Goal: Consume media (video, audio)

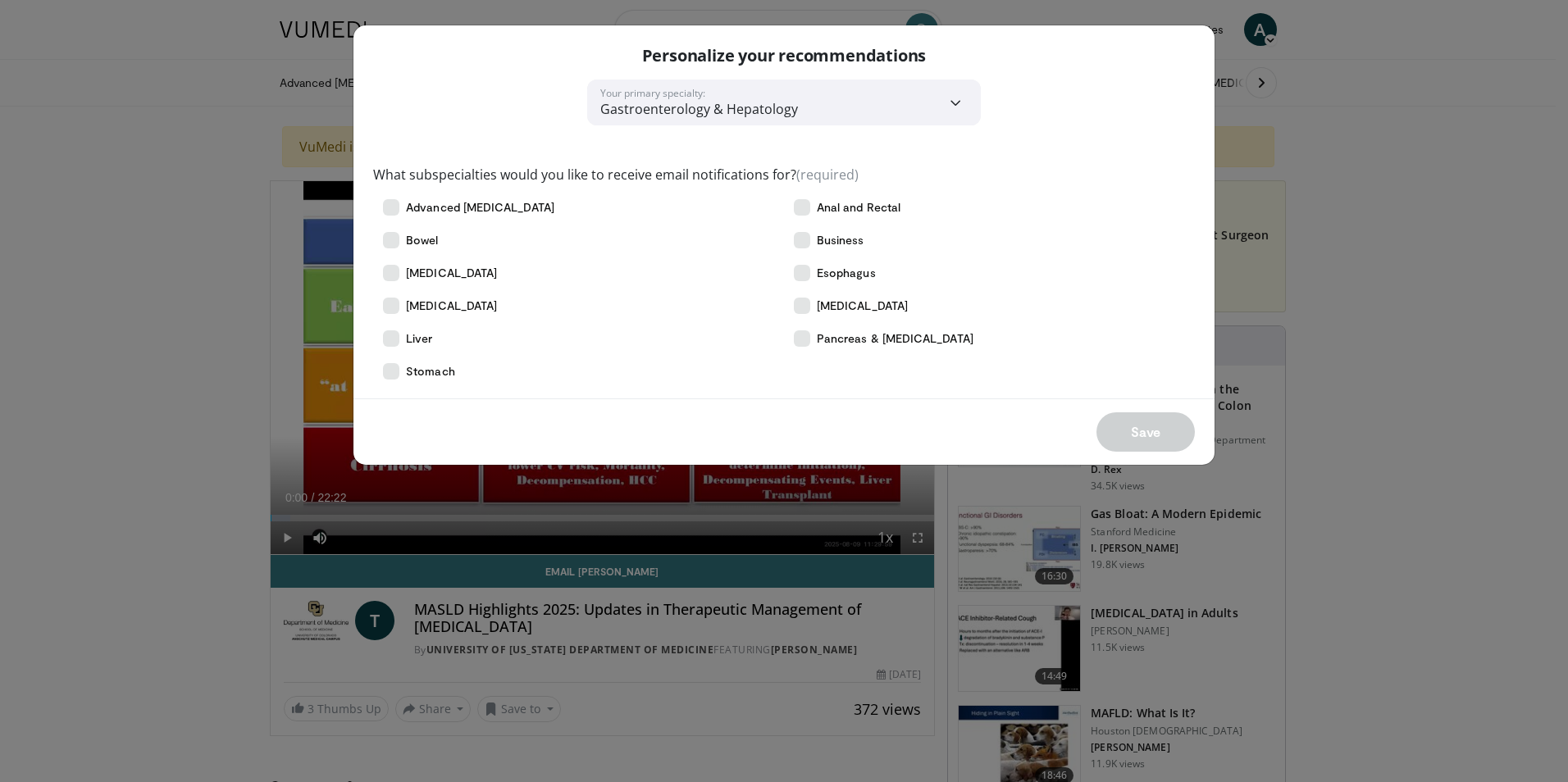
click at [151, 216] on div "**********" at bounding box center [784, 391] width 1568 height 782
click at [440, 341] on label "Liver" at bounding box center [579, 338] width 411 height 33
click at [1141, 432] on button "Save" at bounding box center [1146, 431] width 98 height 40
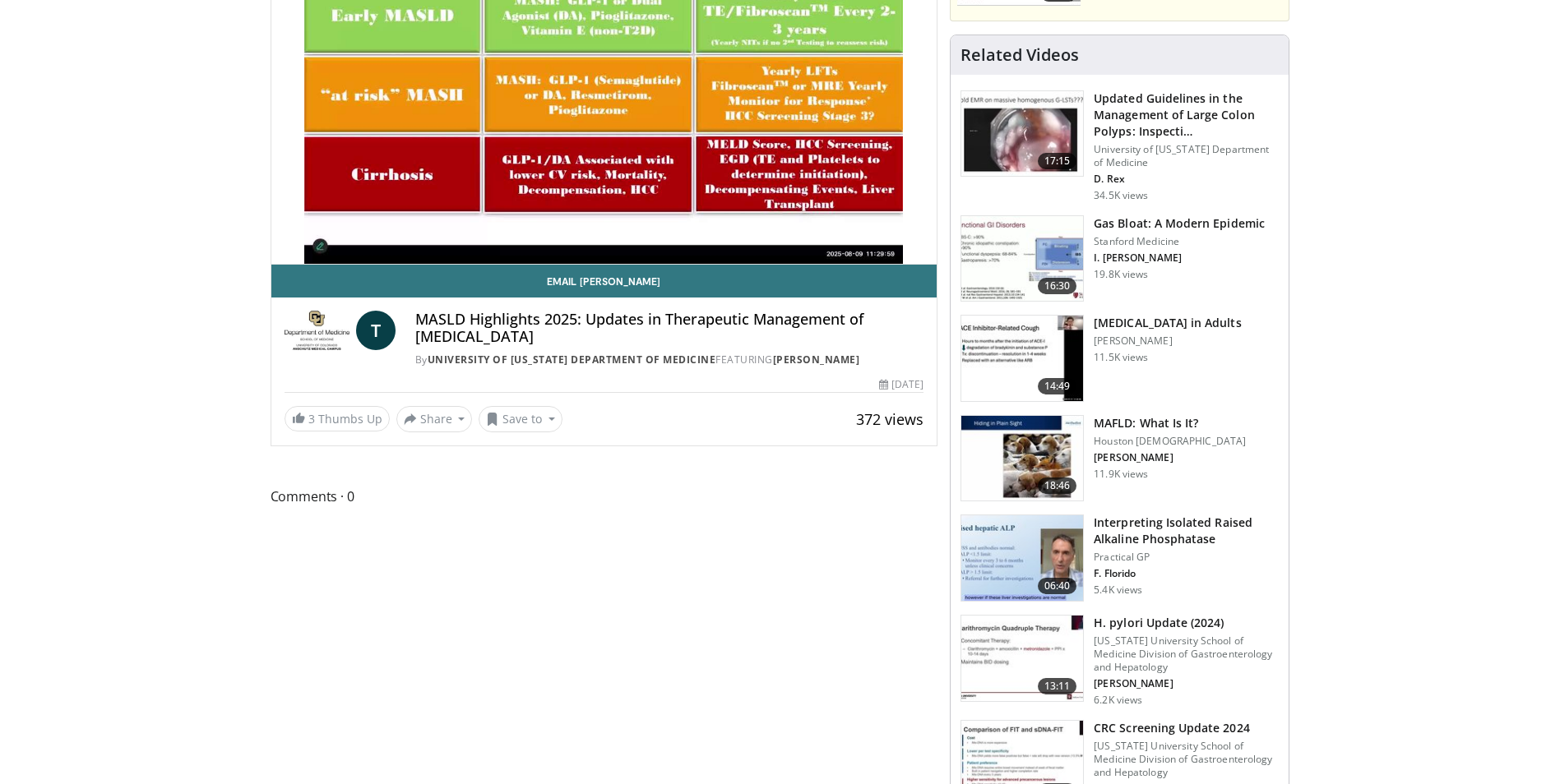
scroll to position [164, 0]
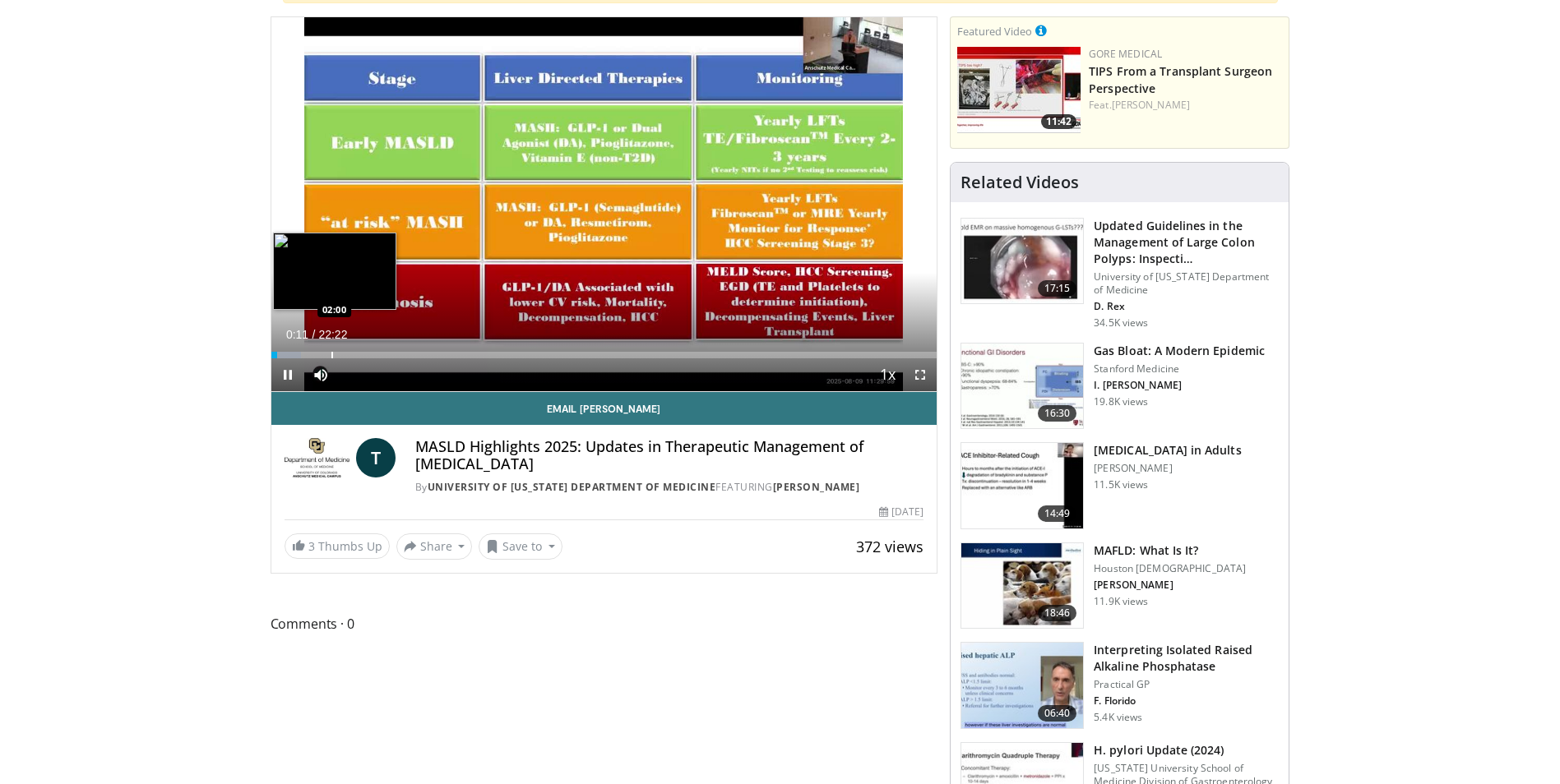
click at [331, 353] on div "Progress Bar" at bounding box center [332, 355] width 2 height 7
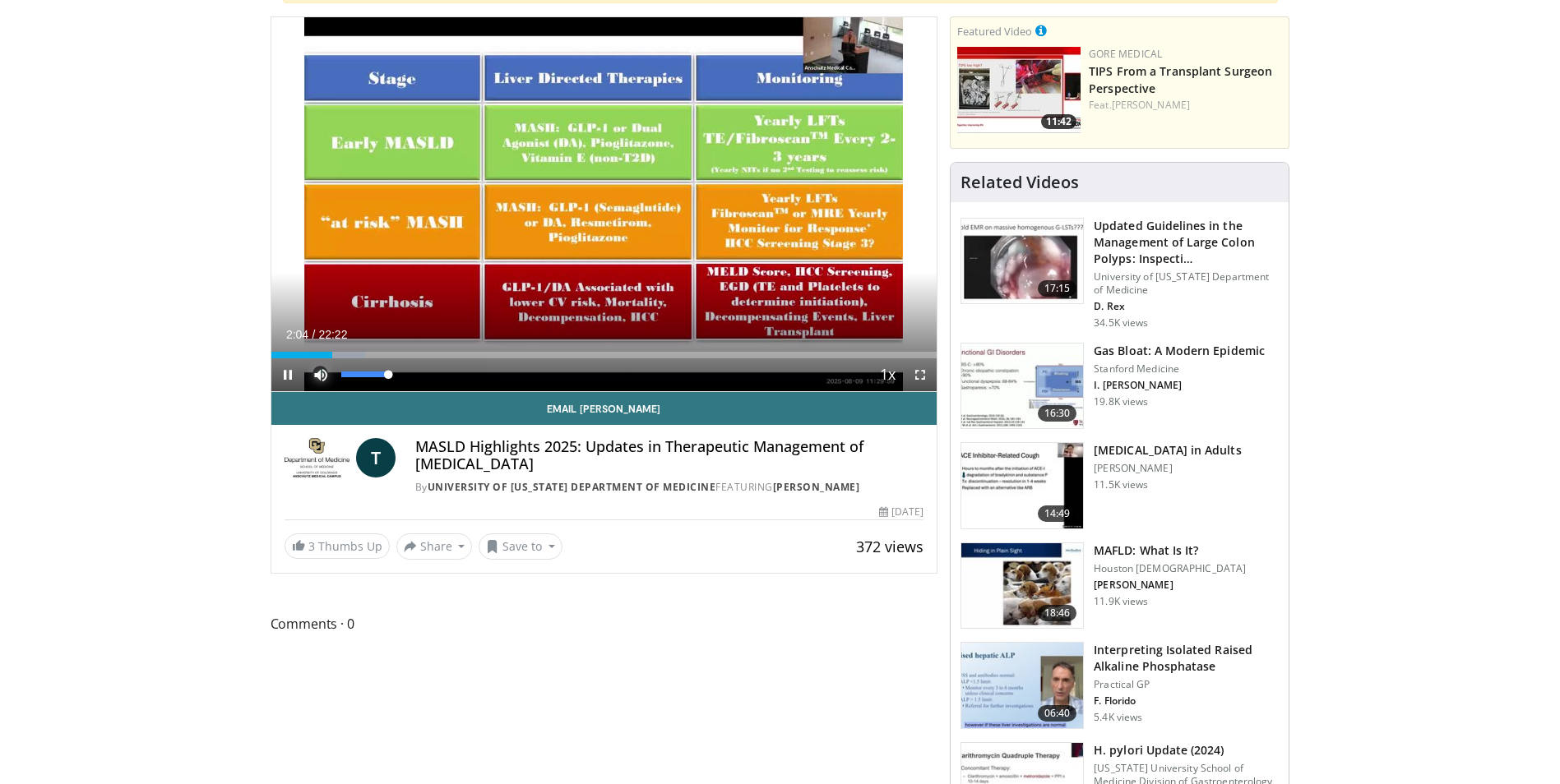
click at [319, 358] on span "Video Player" at bounding box center [320, 374] width 33 height 33
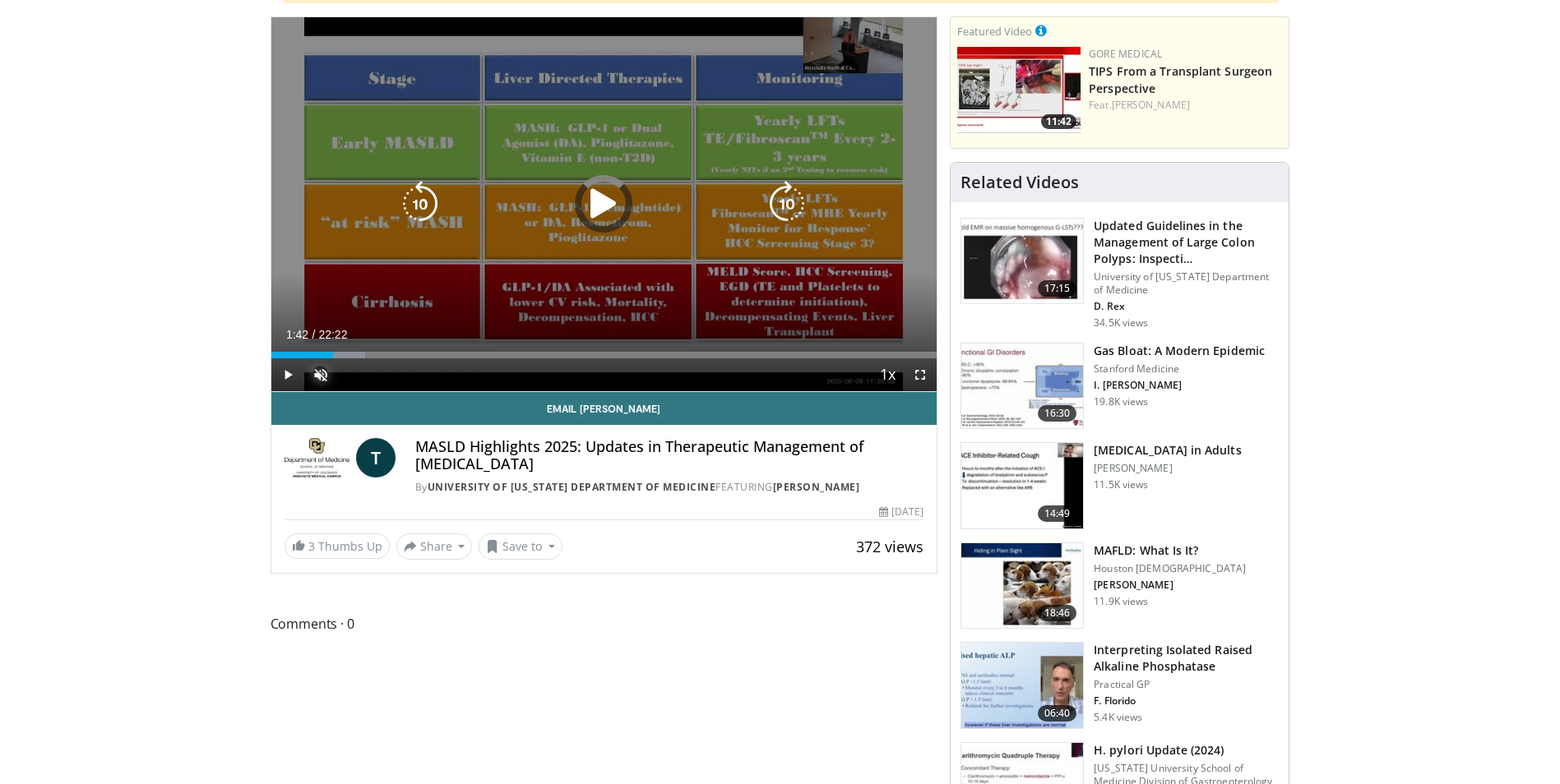
click at [321, 352] on div "02:04" at bounding box center [302, 355] width 62 height 7
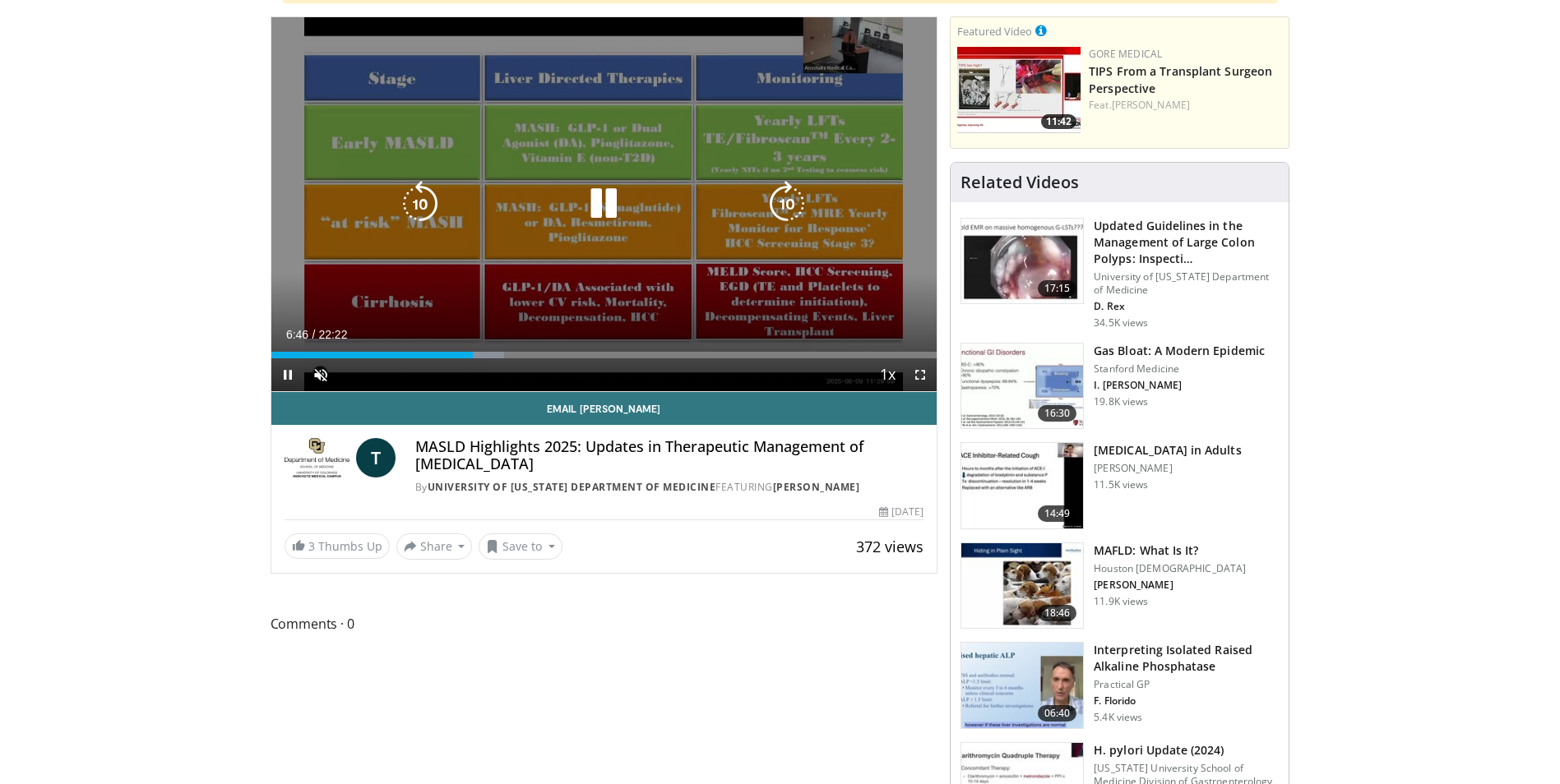
click at [604, 199] on icon "Video Player" at bounding box center [603, 204] width 46 height 46
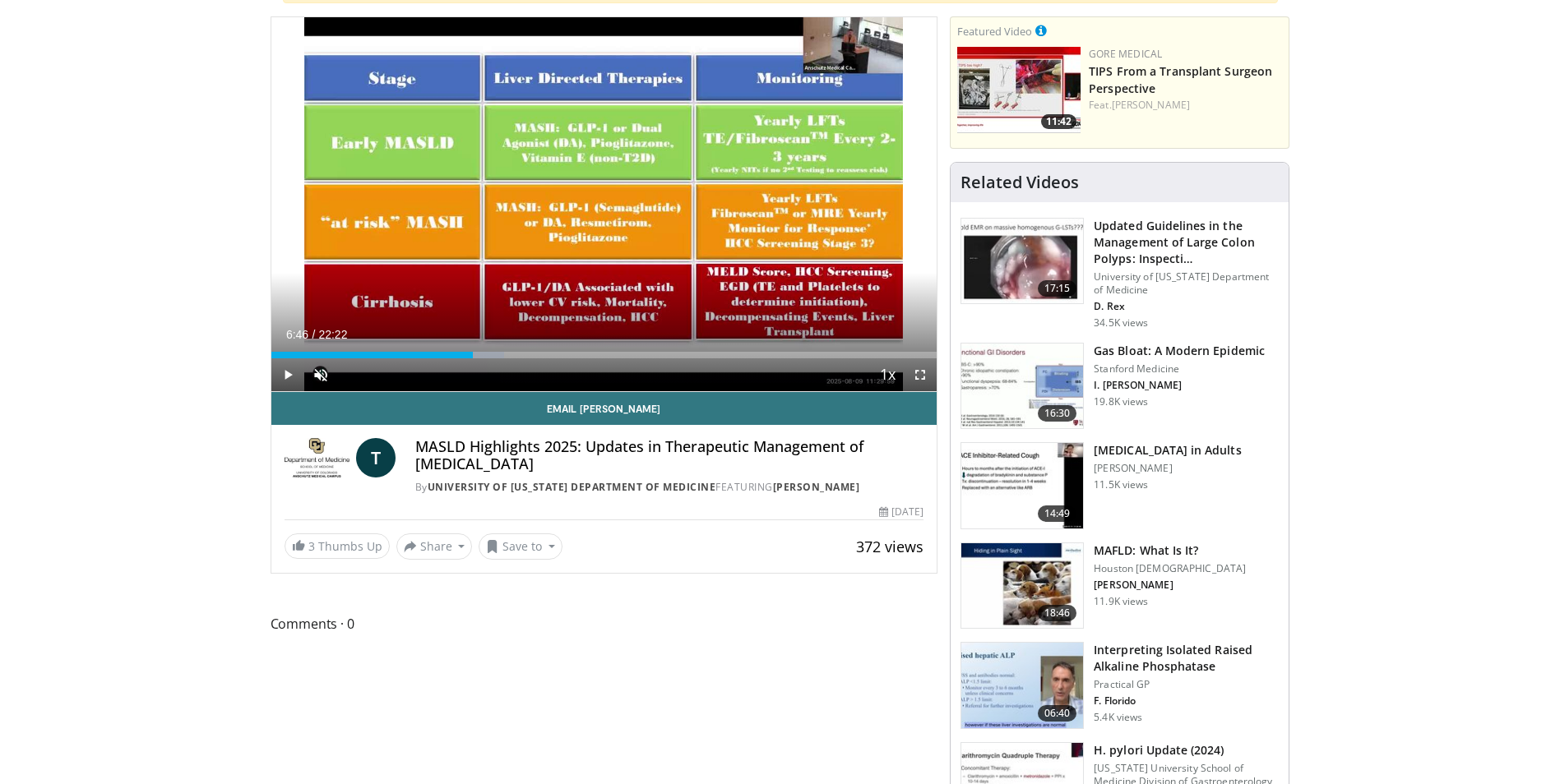
scroll to position [83, 0]
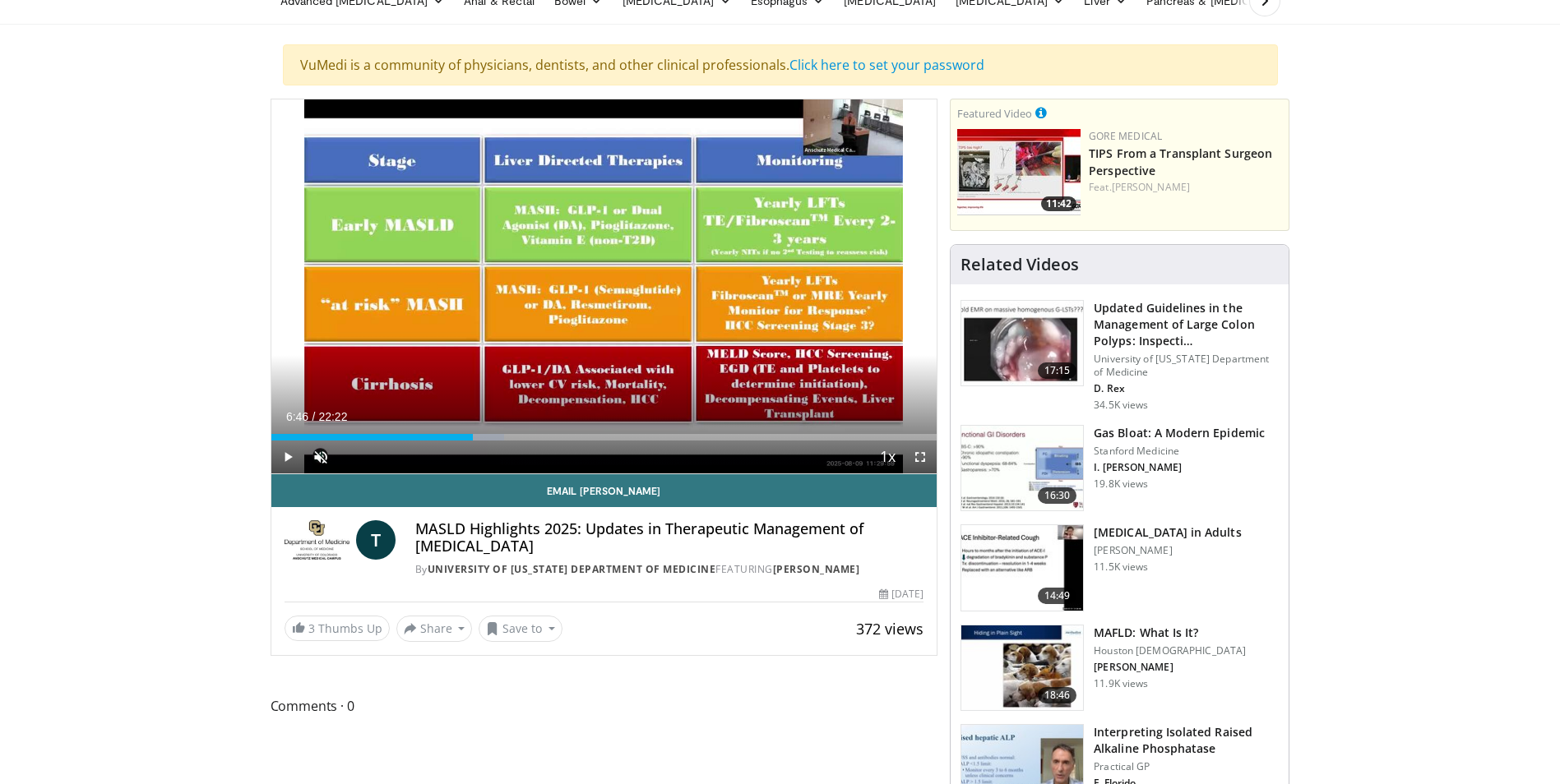
drag, startPoint x: 0, startPoint y: 157, endPoint x: 10, endPoint y: 89, distance: 68.7
click at [0, 157] on html "Specialties Adult & Family Medicine Allergy, [MEDICAL_DATA], Immunology Anesthe…" at bounding box center [780, 309] width 1560 height 784
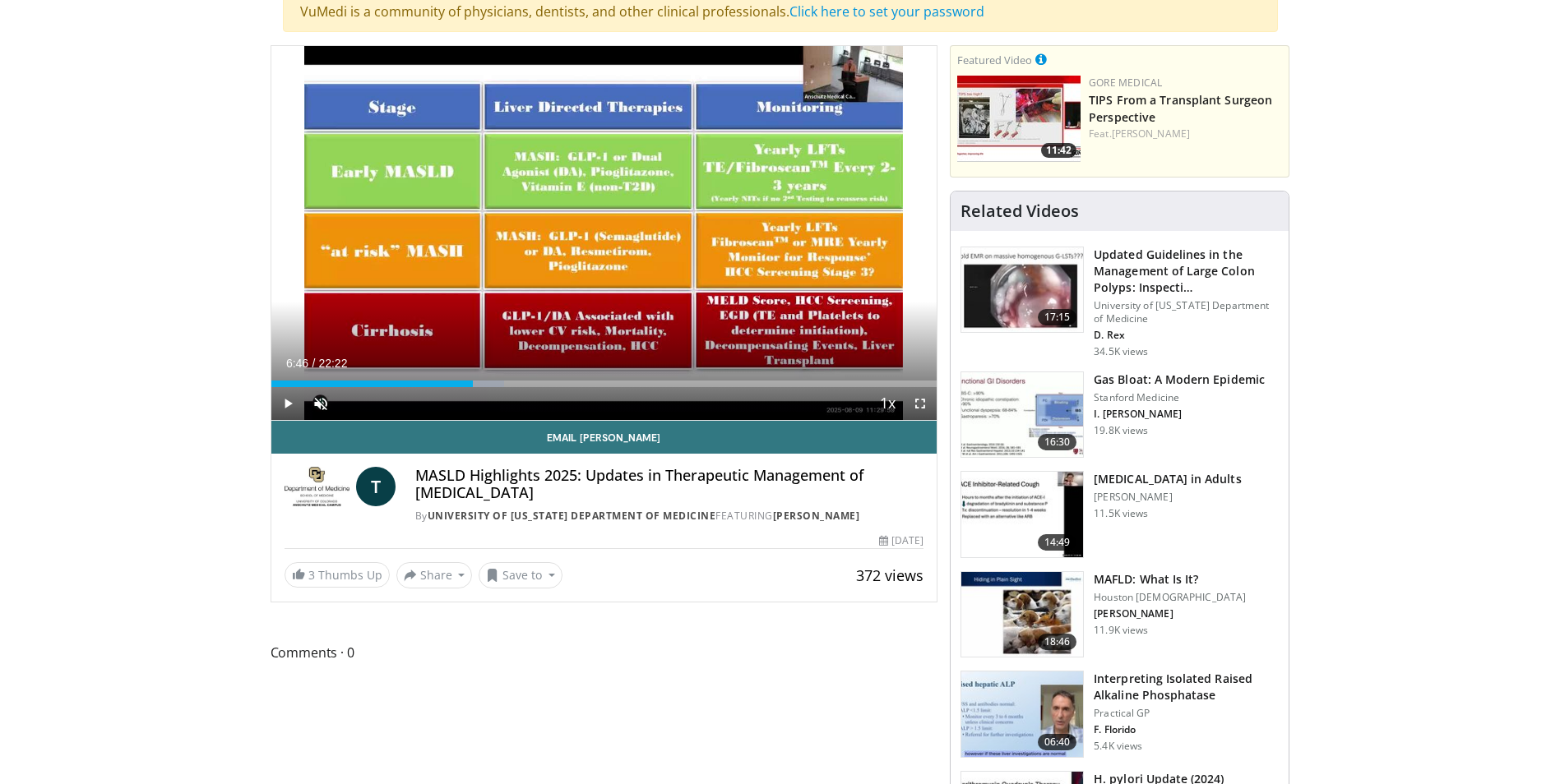
scroll to position [164, 0]
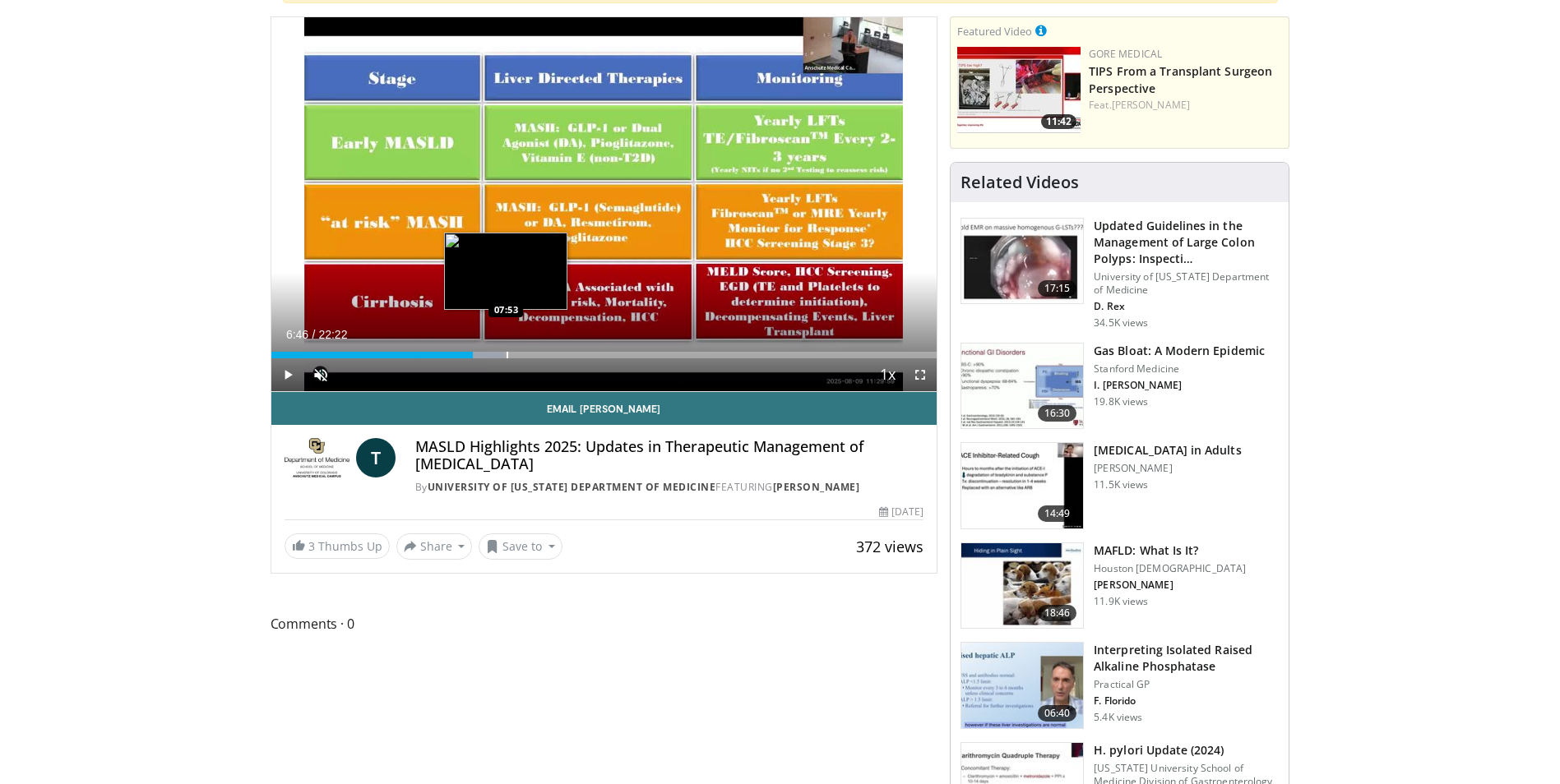
click at [508, 354] on div "Progress Bar" at bounding box center [508, 355] width 2 height 7
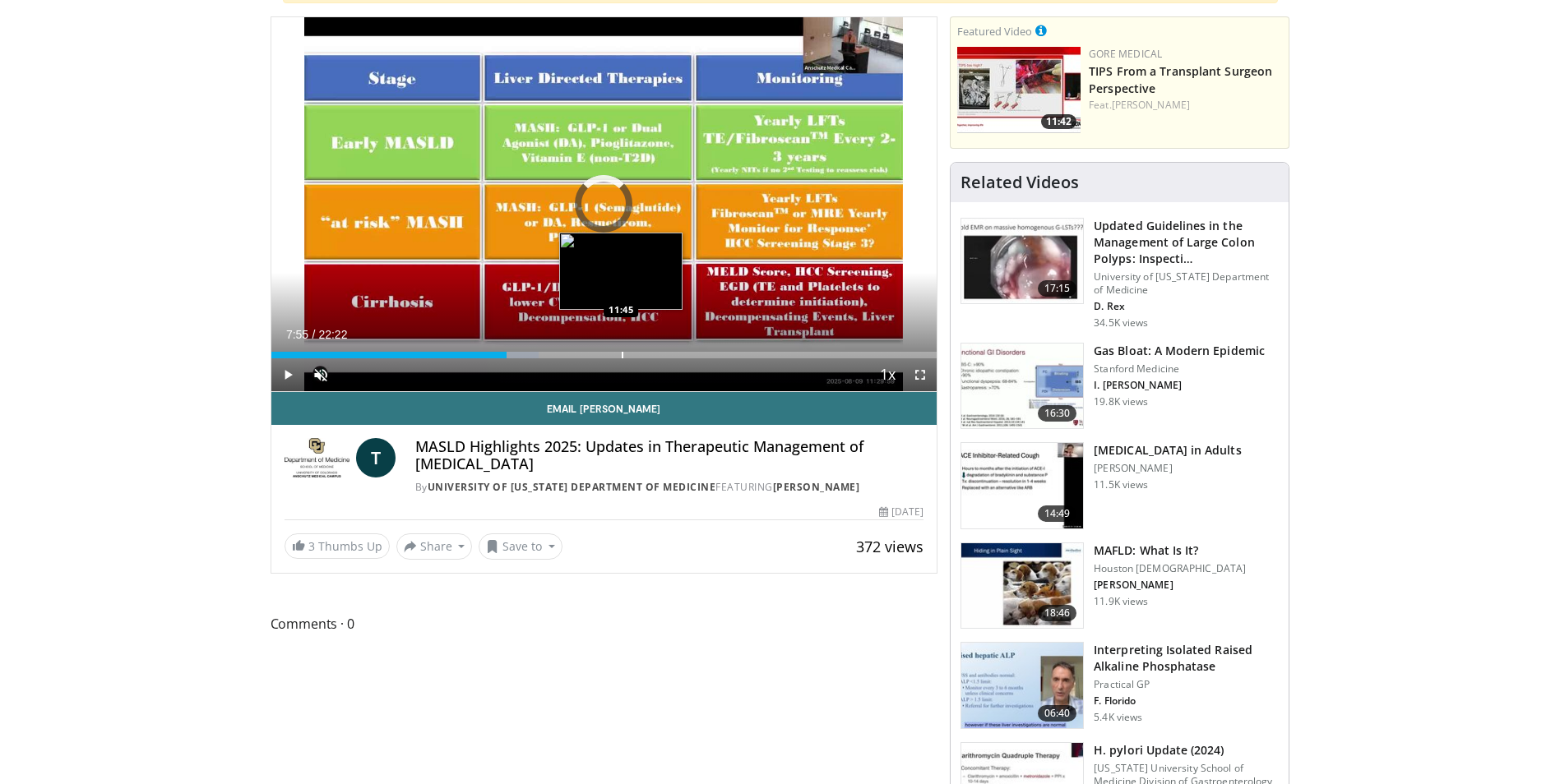
click at [621, 357] on div "Progress Bar" at bounding box center [622, 355] width 2 height 7
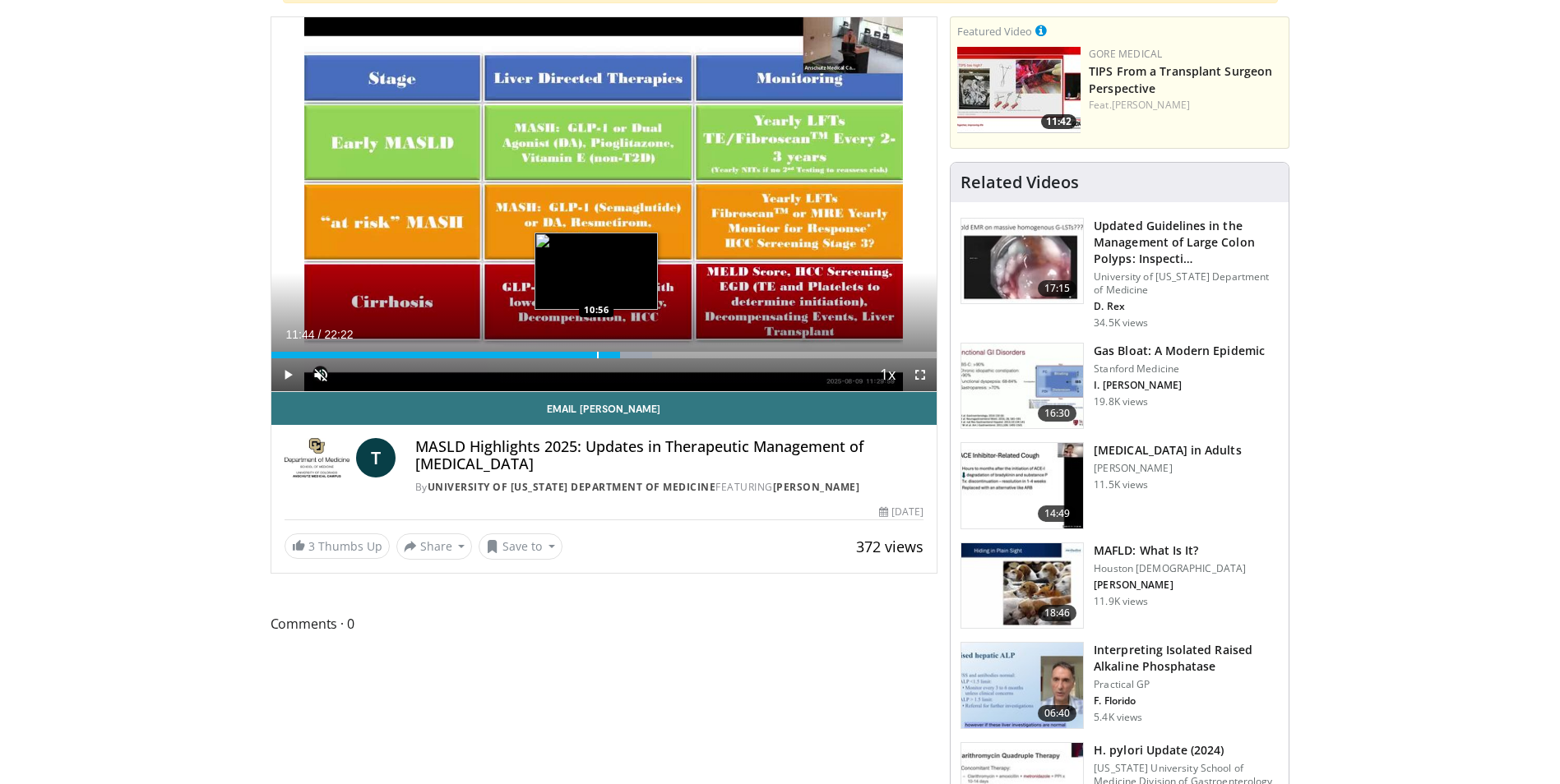
click at [597, 357] on div "Progress Bar" at bounding box center [598, 355] width 2 height 7
click at [578, 356] on div "Progress Bar" at bounding box center [578, 355] width 2 height 7
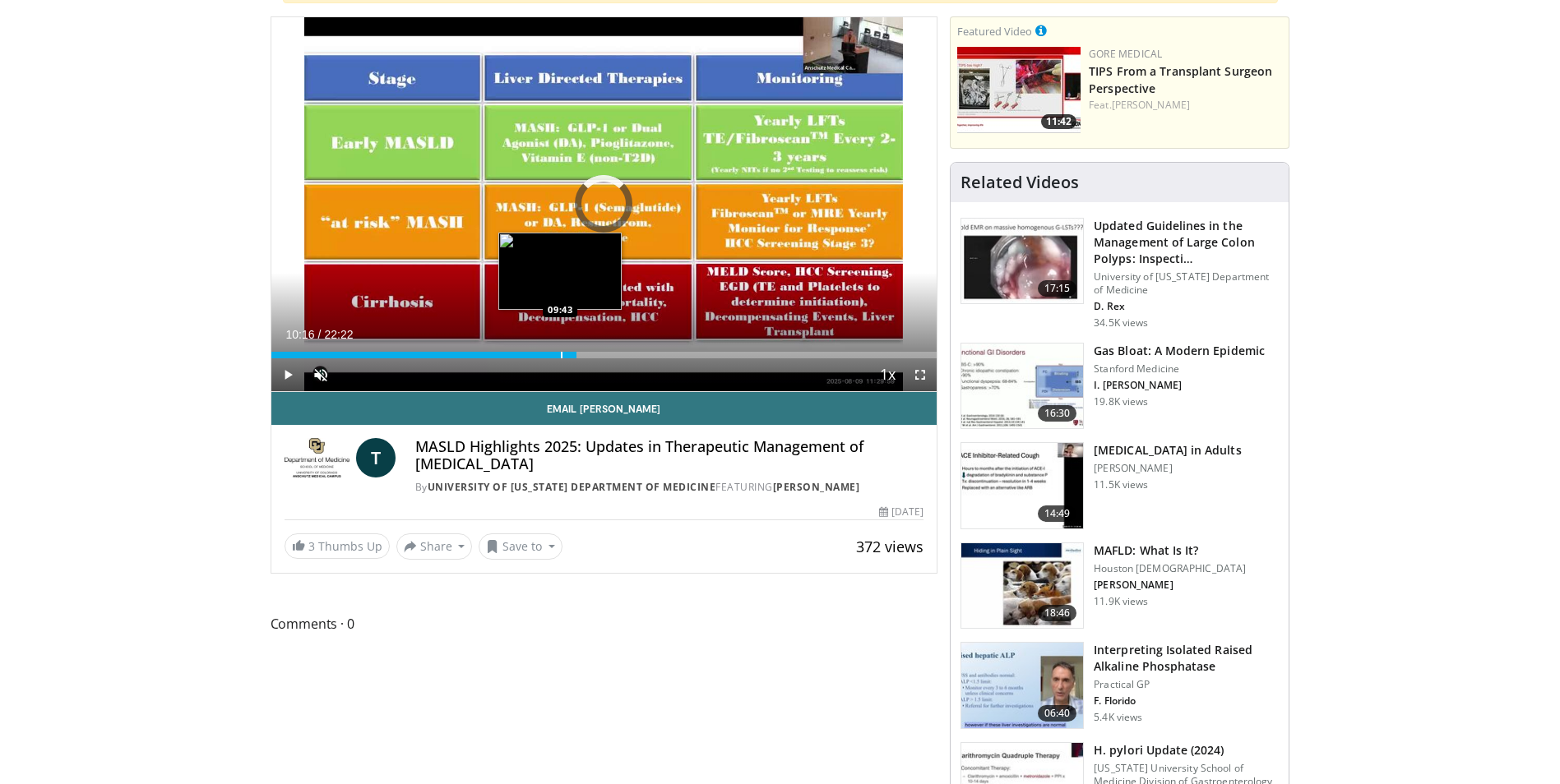
click at [559, 353] on div "10:16" at bounding box center [424, 355] width 306 height 7
